Goal: Task Accomplishment & Management: Use online tool/utility

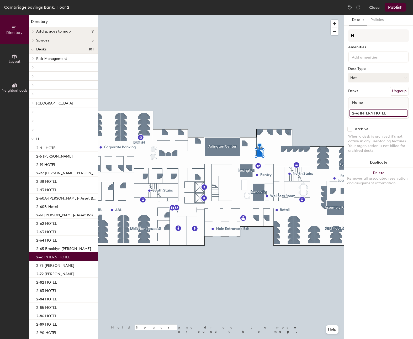
click at [391, 112] on input "2-76 INTERN HOTEL" at bounding box center [378, 112] width 58 height 7
click at [376, 114] on input "2-76" at bounding box center [378, 112] width 58 height 7
click at [375, 114] on input "2-76" at bounding box center [378, 112] width 58 height 7
type input "2-76 [PERSON_NAME]"
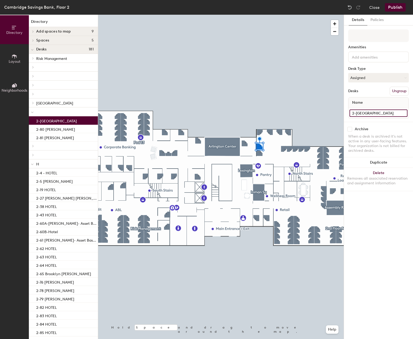
click at [387, 112] on input "2-[GEOGRAPHIC_DATA]" at bounding box center [378, 112] width 58 height 7
click at [386, 113] on input "2-[GEOGRAPHIC_DATA]" at bounding box center [378, 112] width 58 height 7
type input "2-77 [PERSON_NAME]"
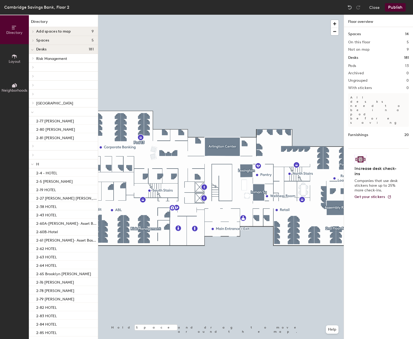
click at [390, 8] on button "Publish" at bounding box center [395, 7] width 21 height 8
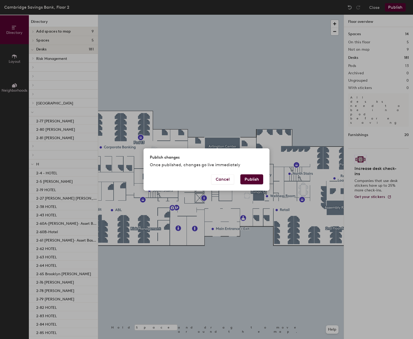
click at [250, 181] on button "Publish" at bounding box center [251, 179] width 23 height 10
